Goal: Transaction & Acquisition: Purchase product/service

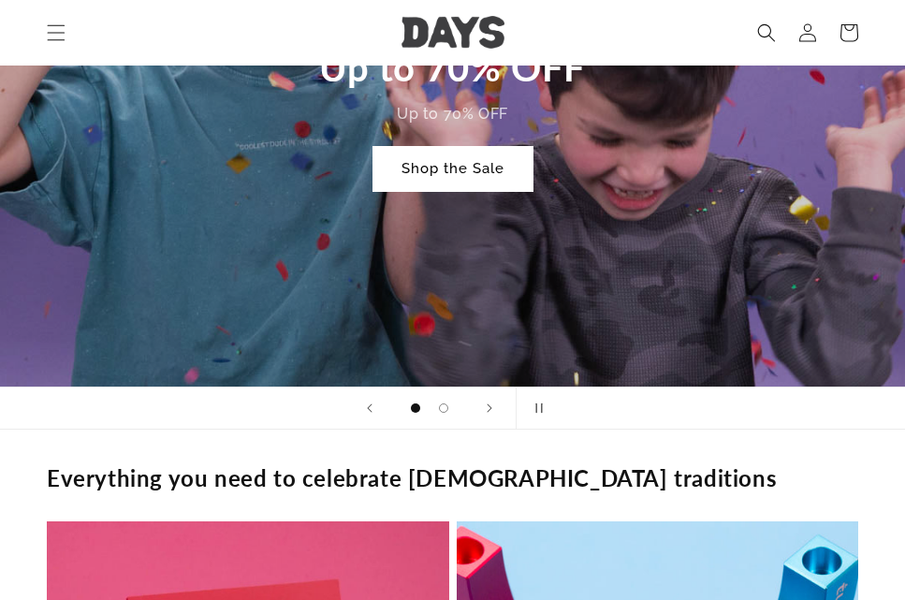
click at [480, 176] on link "Shop the Sale" at bounding box center [452, 169] width 159 height 44
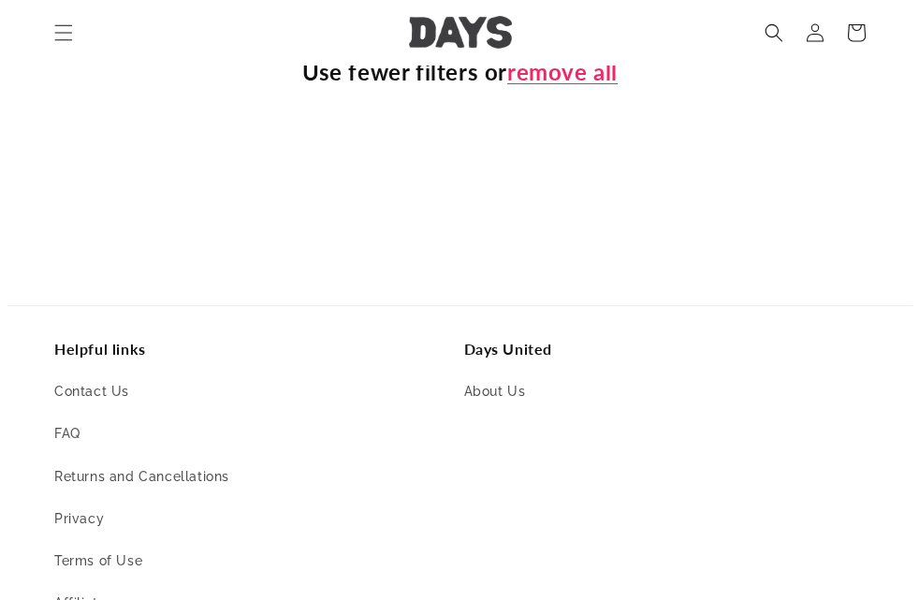
scroll to position [561, 0]
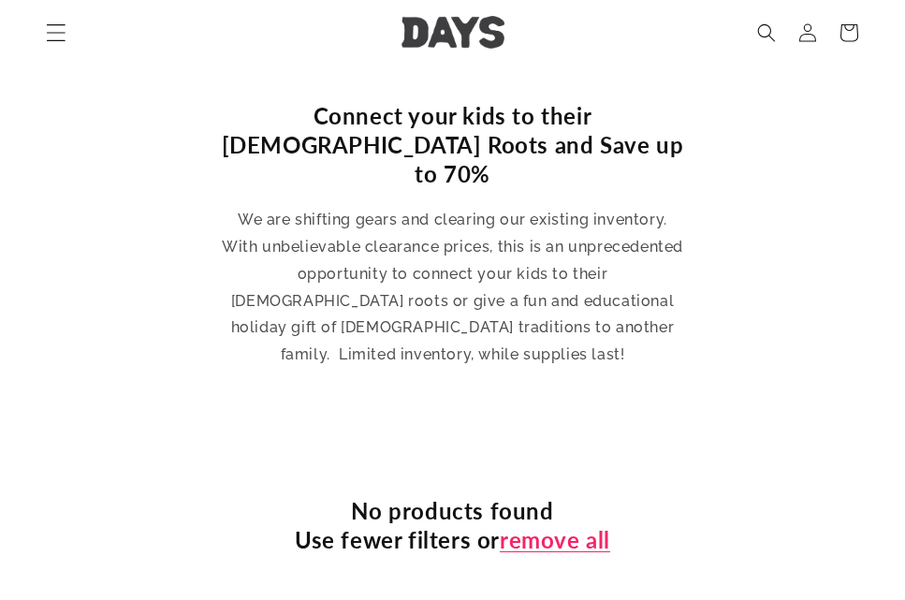
click at [52, 44] on span "Menu" at bounding box center [56, 32] width 41 height 41
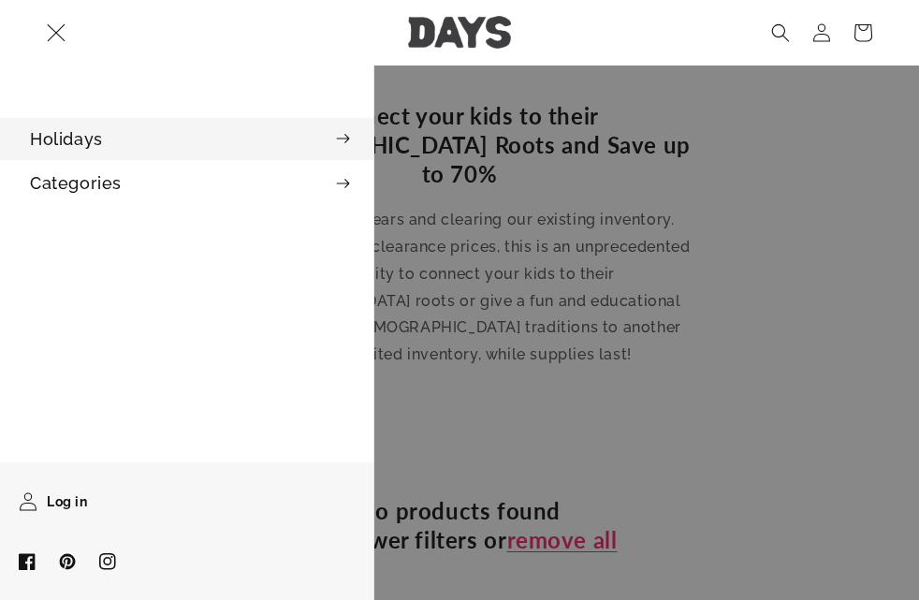
click at [113, 137] on summary "Holidays" at bounding box center [186, 139] width 373 height 42
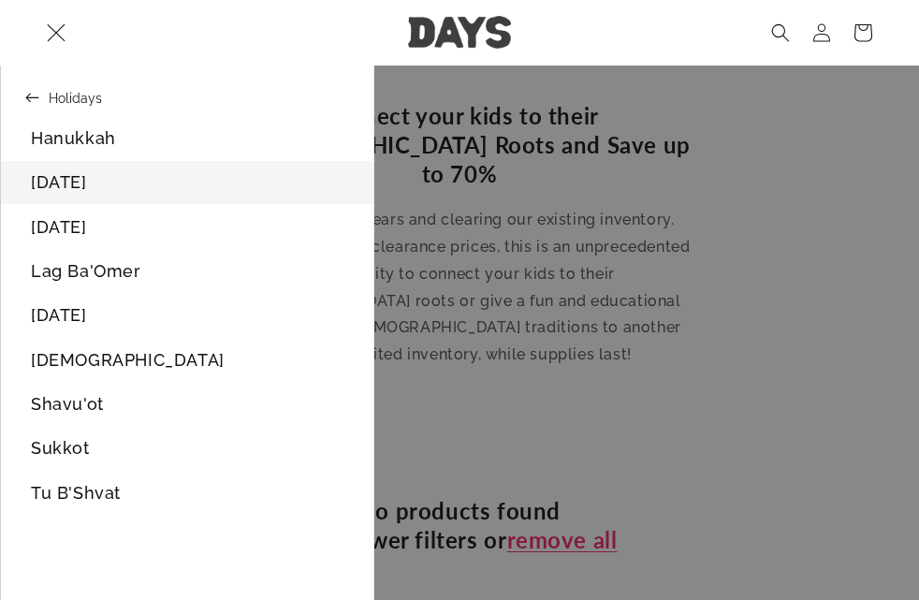
click at [109, 196] on link "[DATE]" at bounding box center [187, 182] width 372 height 42
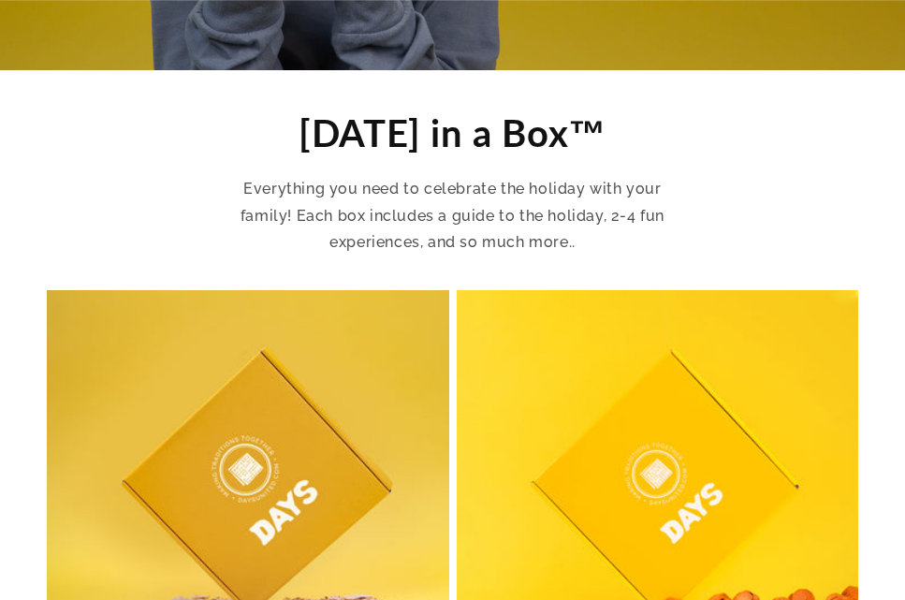
scroll to position [561, 0]
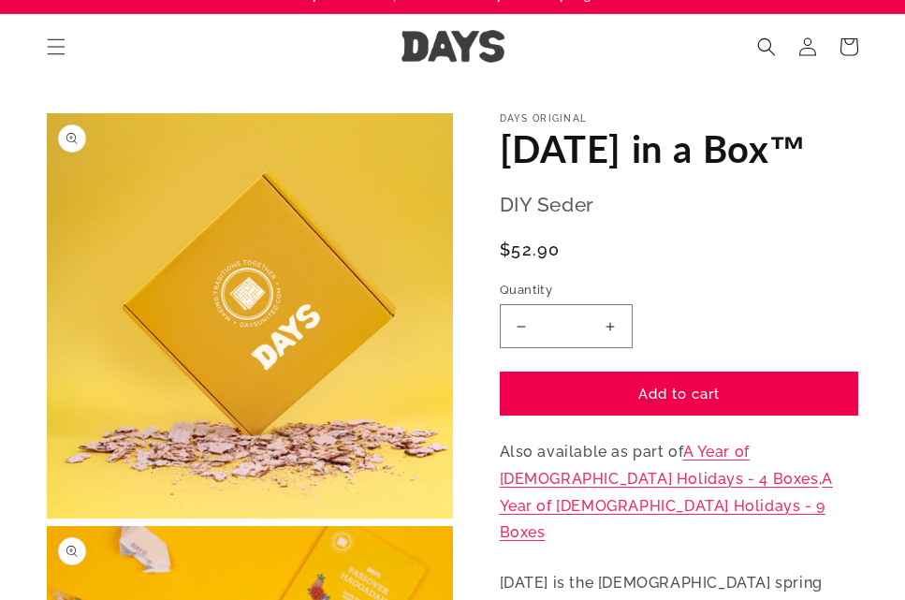
scroll to position [468, 0]
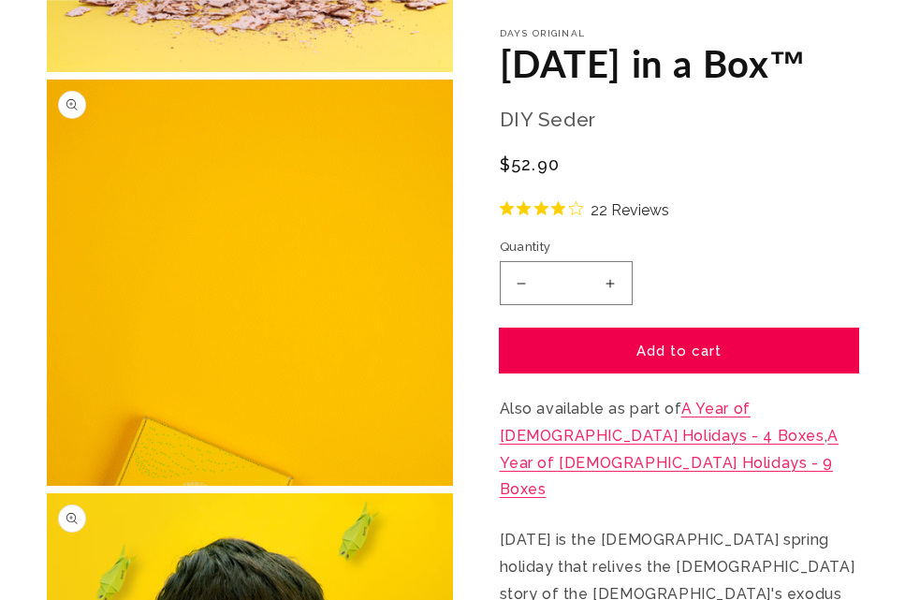
click at [713, 345] on button "Add to cart" at bounding box center [679, 350] width 359 height 44
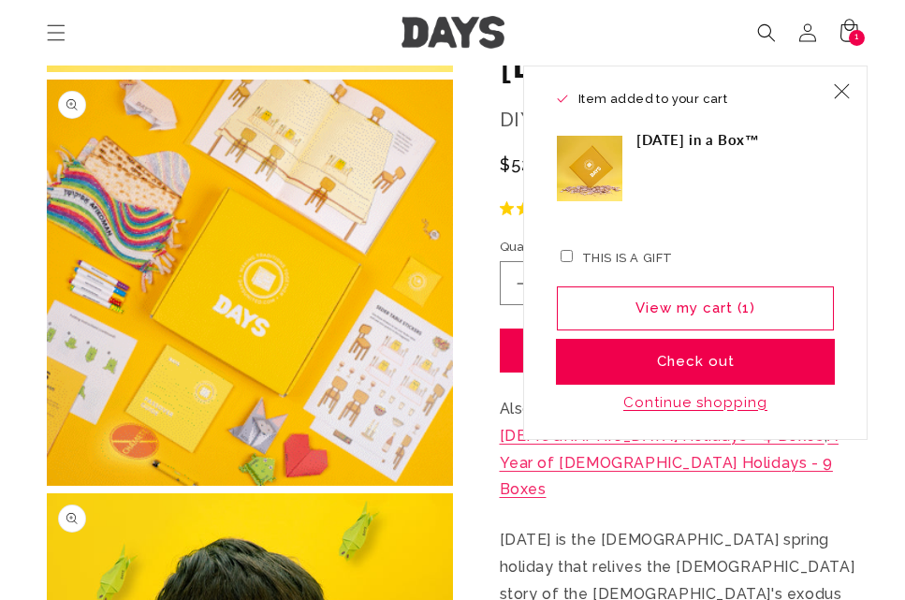
click at [709, 364] on button "Check out" at bounding box center [695, 362] width 277 height 44
